Goal: Entertainment & Leisure: Consume media (video, audio)

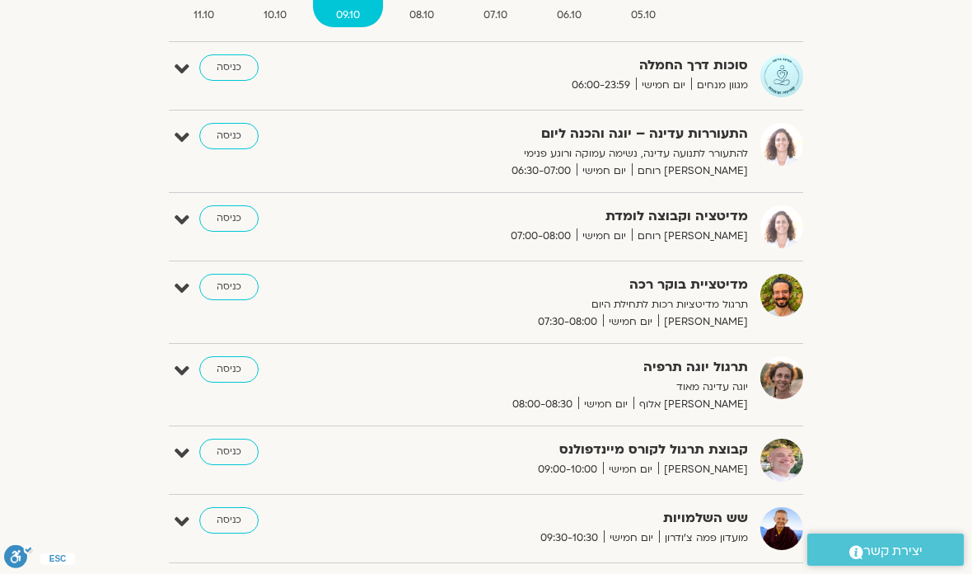
scroll to position [135, 0]
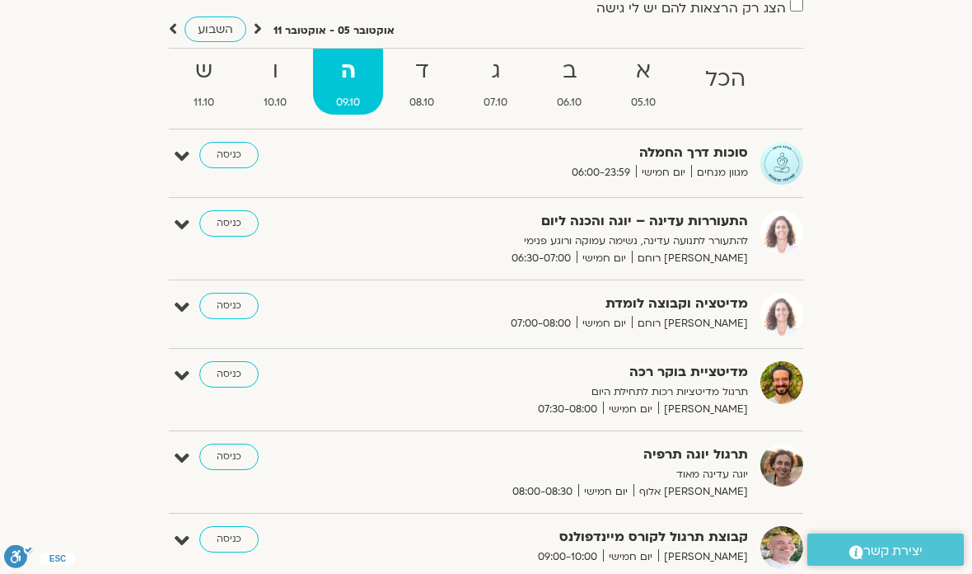
click at [719, 180] on span "מגוון מנחים" at bounding box center [719, 172] width 57 height 17
click at [731, 166] on span "מגוון מנחים" at bounding box center [719, 172] width 57 height 17
click at [241, 152] on link "כניסה" at bounding box center [228, 155] width 59 height 26
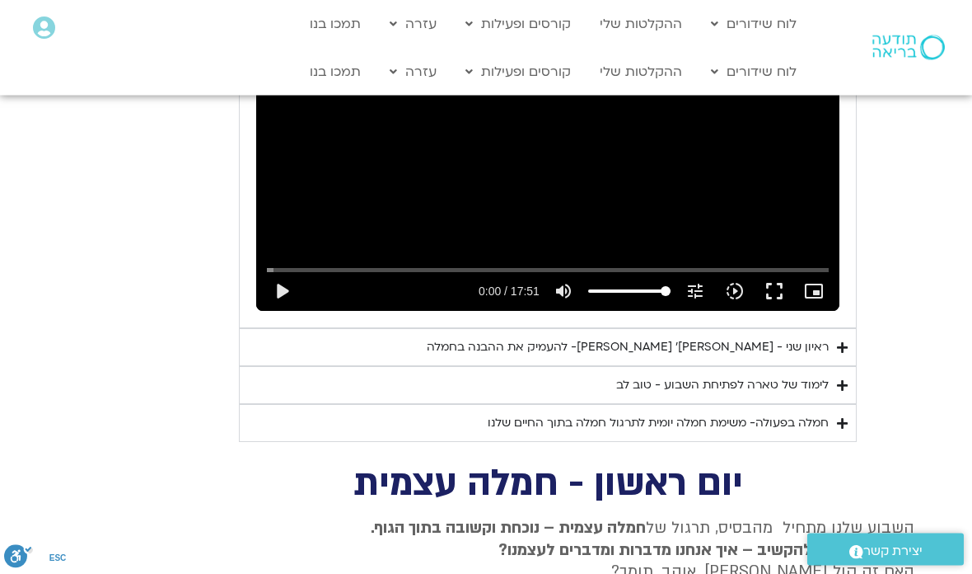
scroll to position [1047, 0]
click at [819, 337] on div "ראיון שני - טארה בראך ופרופ׳ דן סיגל- להעמיק את ההבנה בחמלה" at bounding box center [628, 347] width 402 height 20
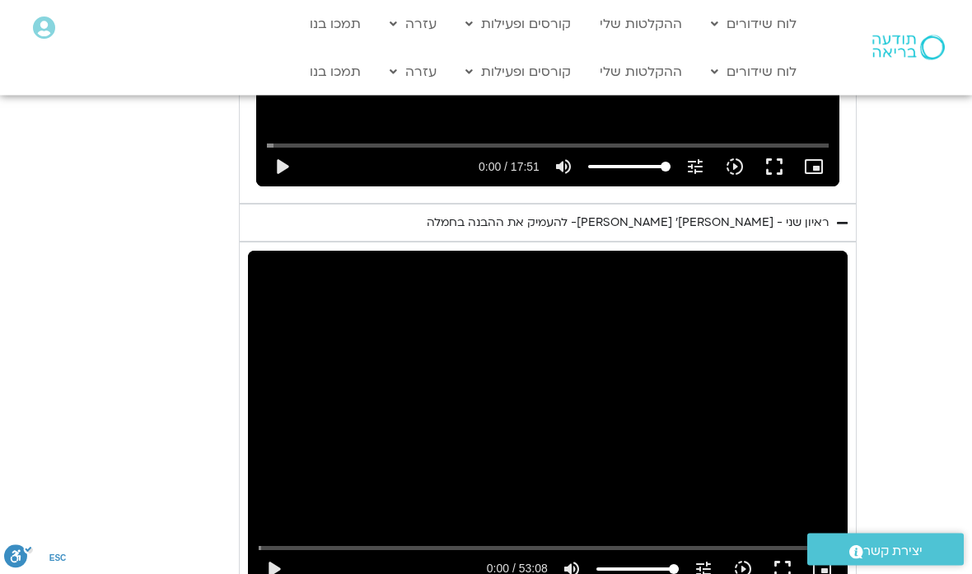
scroll to position [1177, 0]
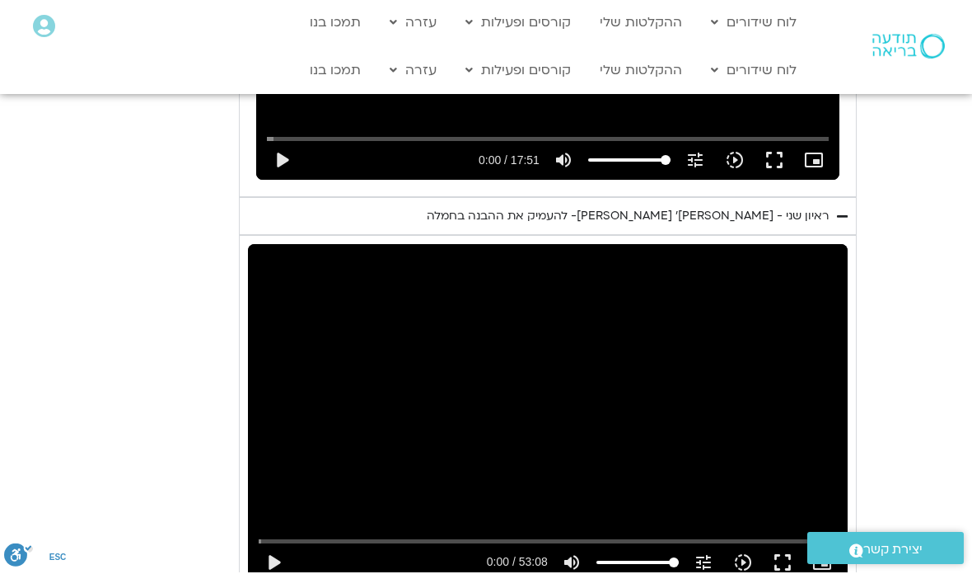
click at [784, 544] on button "fullscreen" at bounding box center [783, 564] width 40 height 40
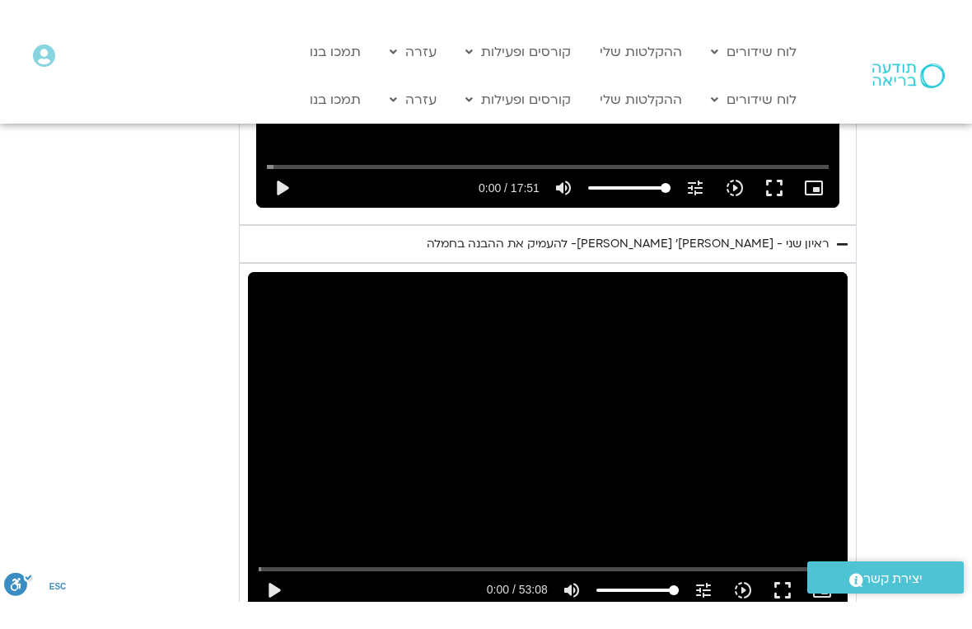
scroll to position [20, 0]
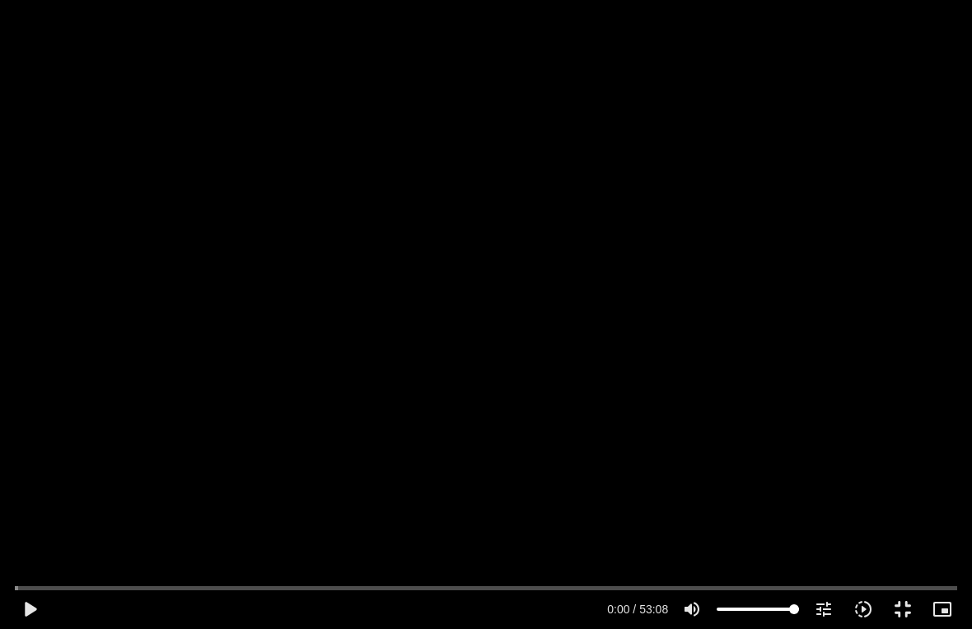
click at [49, 573] on div "play_arrow 0:00 / 53:08 volume_up Mute tune Resolution Auto 240p slow_motion_vi…" at bounding box center [486, 609] width 953 height 40
click at [34, 573] on button "play_arrow" at bounding box center [30, 609] width 40 height 40
click at [39, 573] on button "pause" at bounding box center [30, 609] width 40 height 40
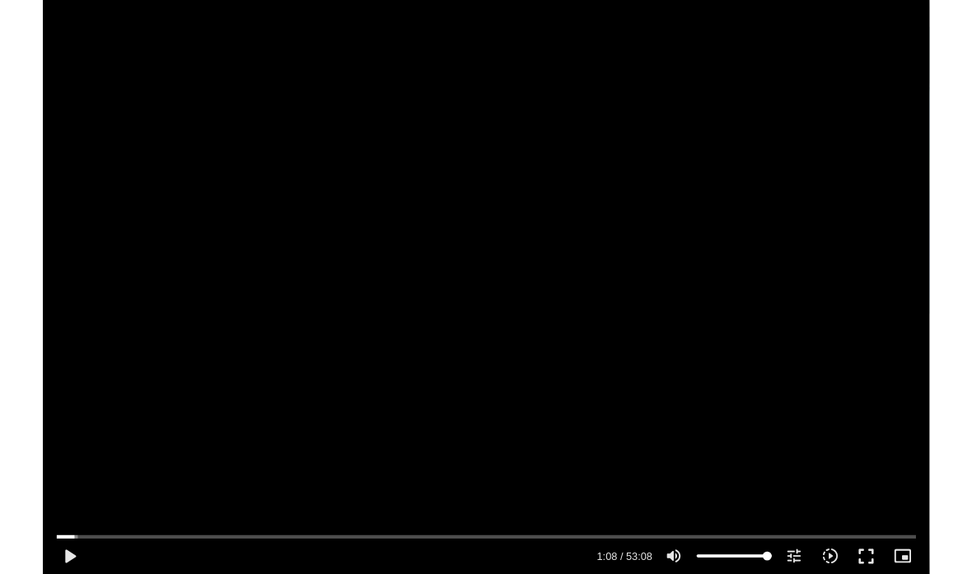
scroll to position [1244, 0]
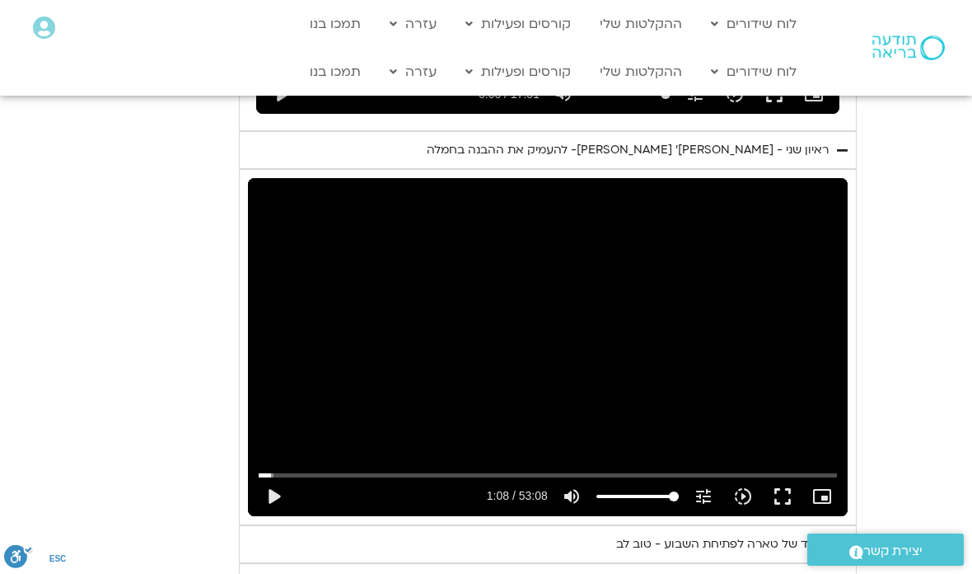
click at [790, 476] on button "fullscreen" at bounding box center [783, 496] width 40 height 40
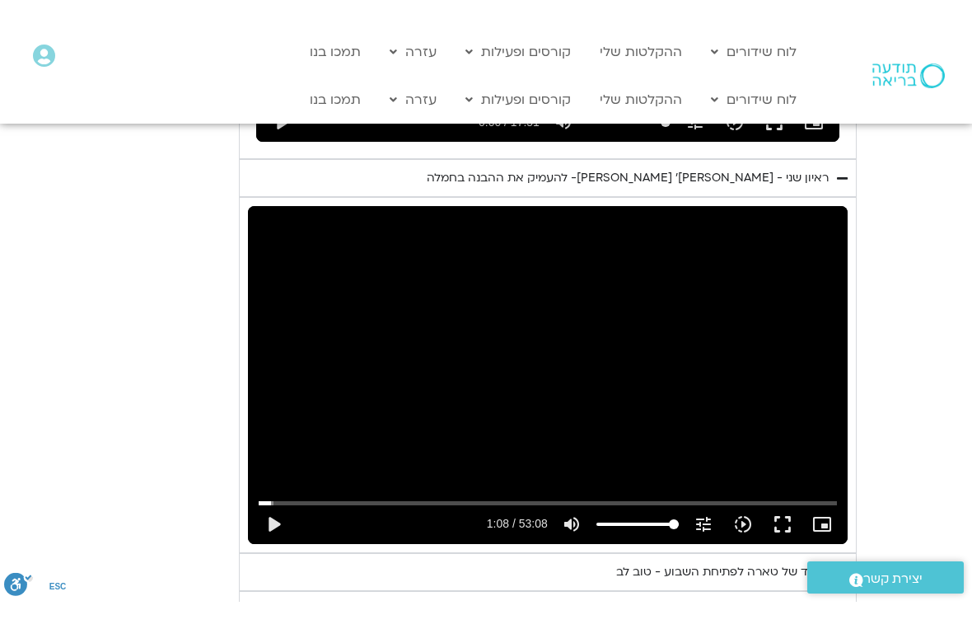
scroll to position [20, 0]
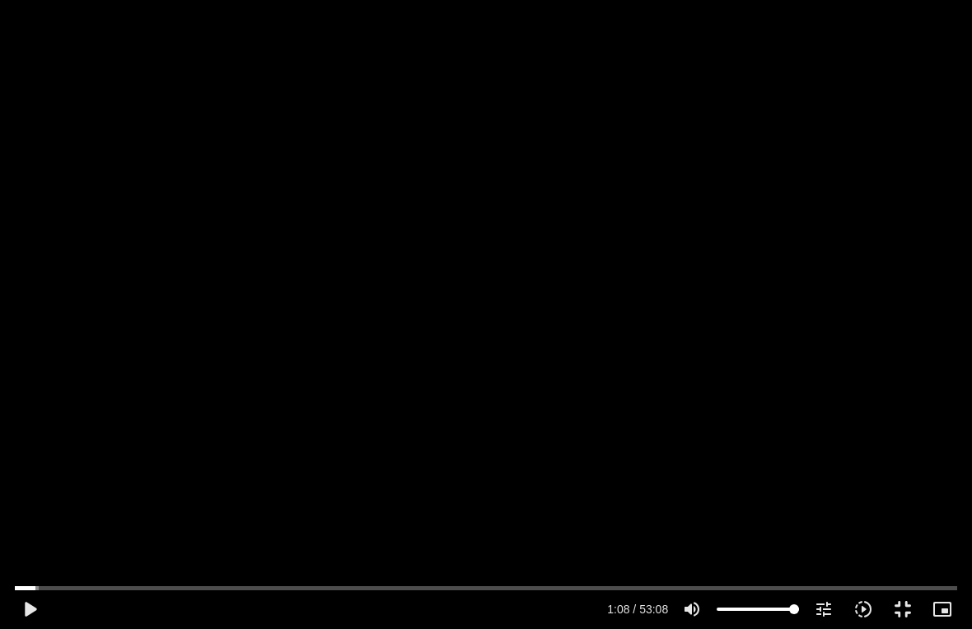
click at [42, 573] on button "play_arrow" at bounding box center [30, 609] width 40 height 40
click at [39, 573] on button "pause" at bounding box center [30, 609] width 40 height 40
click at [27, 573] on button "play_arrow" at bounding box center [30, 609] width 40 height 40
type input "645.072747887271"
